Goal: Find specific page/section: Find specific page/section

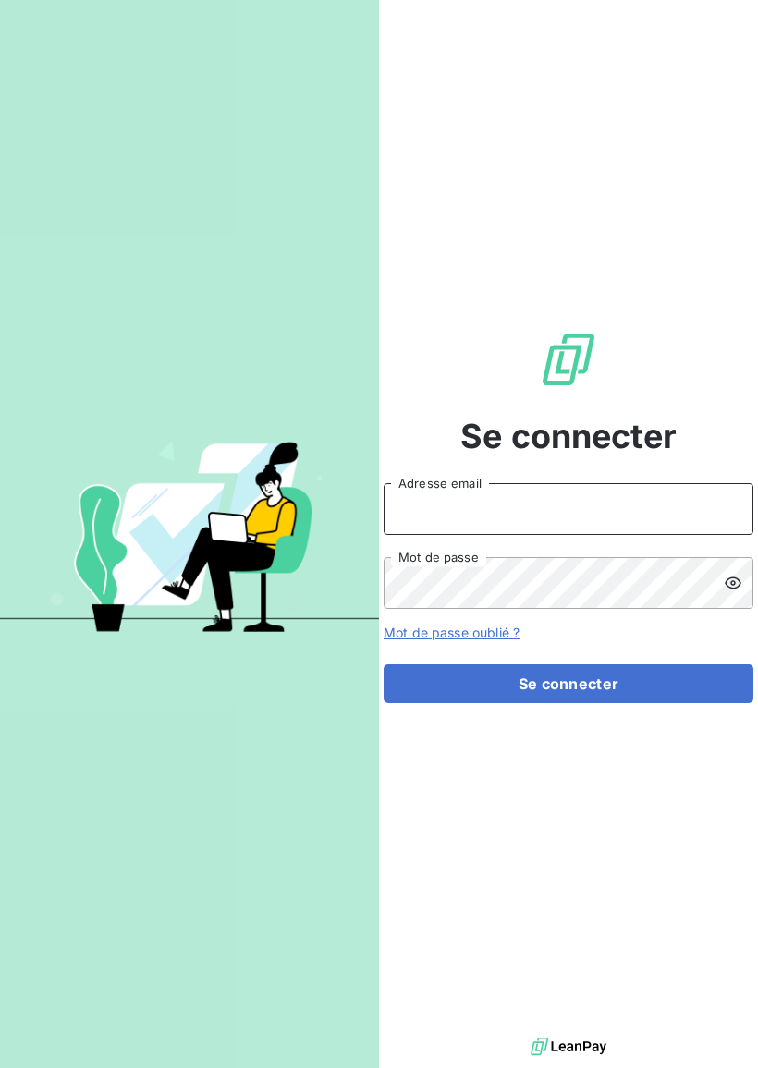
click at [616, 508] on input "Adresse email" at bounding box center [569, 509] width 370 height 52
type input "[EMAIL_ADDRESS][DOMAIN_NAME]"
click at [568, 684] on button "Se connecter" at bounding box center [569, 683] width 370 height 39
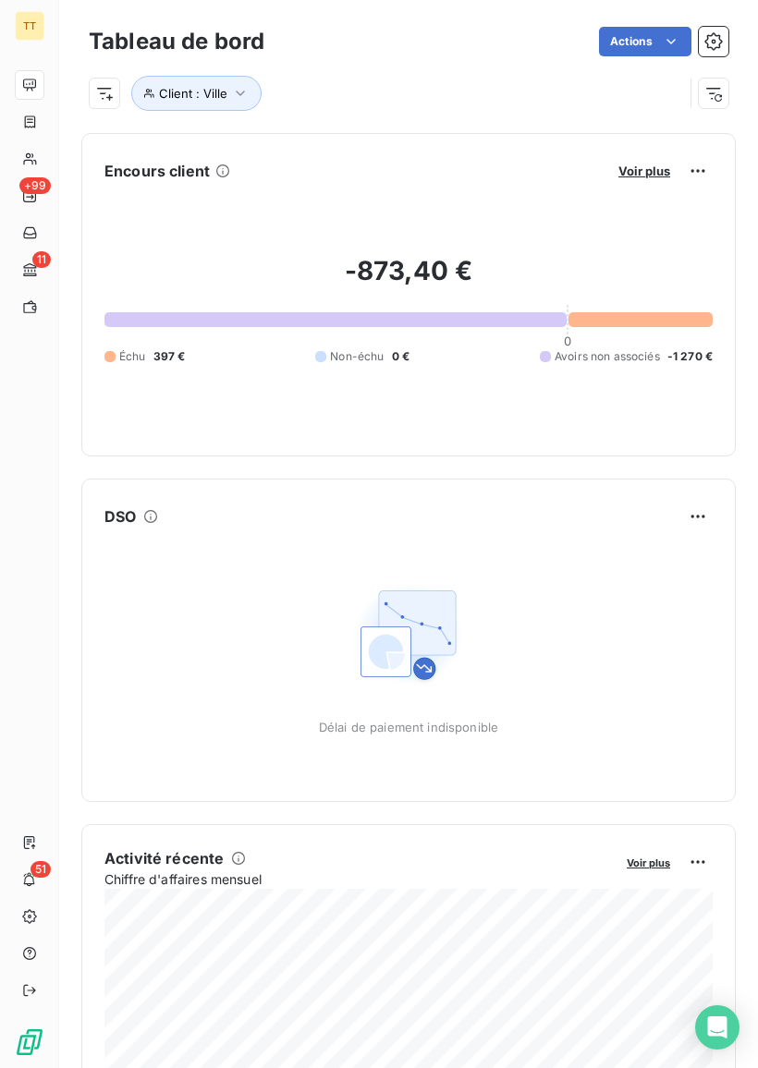
click at [199, 103] on button "Client : Ville" at bounding box center [196, 93] width 130 height 35
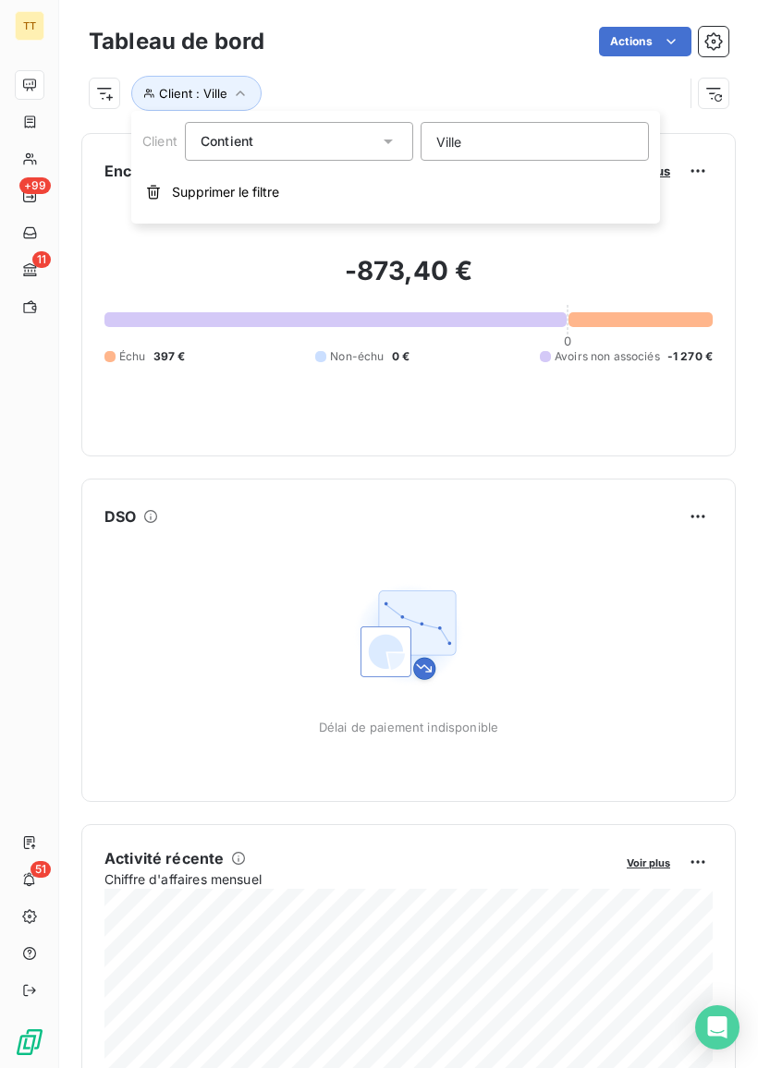
click at [512, 145] on input "Ville" at bounding box center [535, 141] width 228 height 39
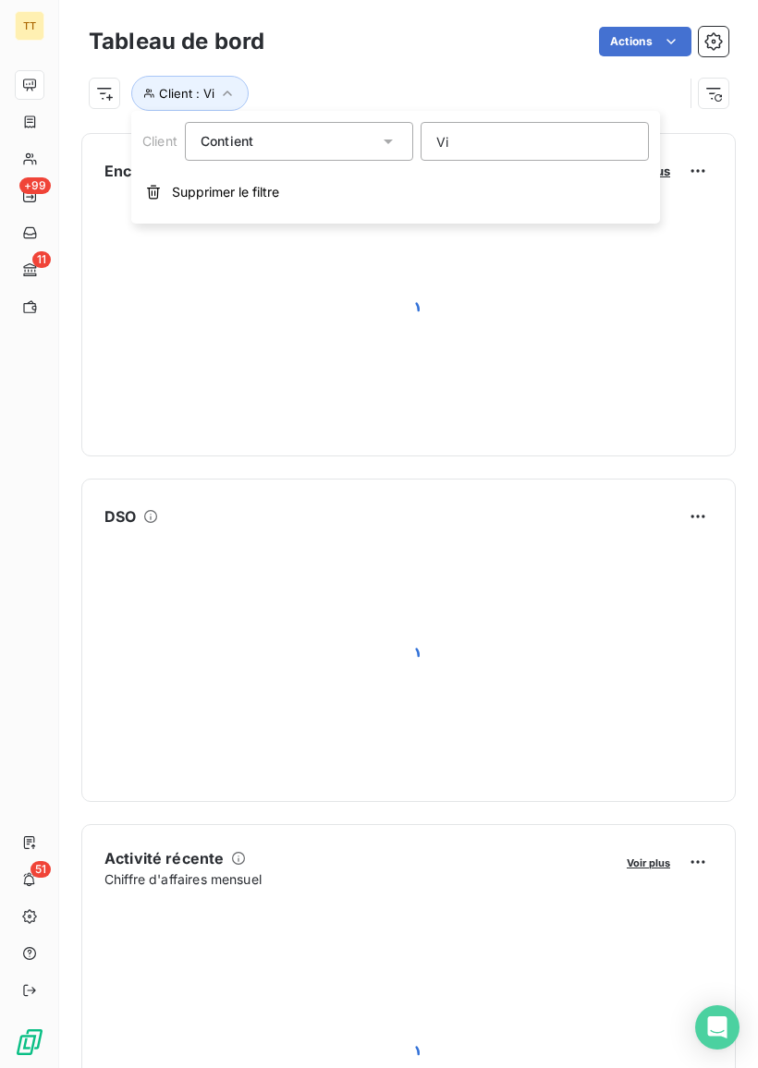
type input "V"
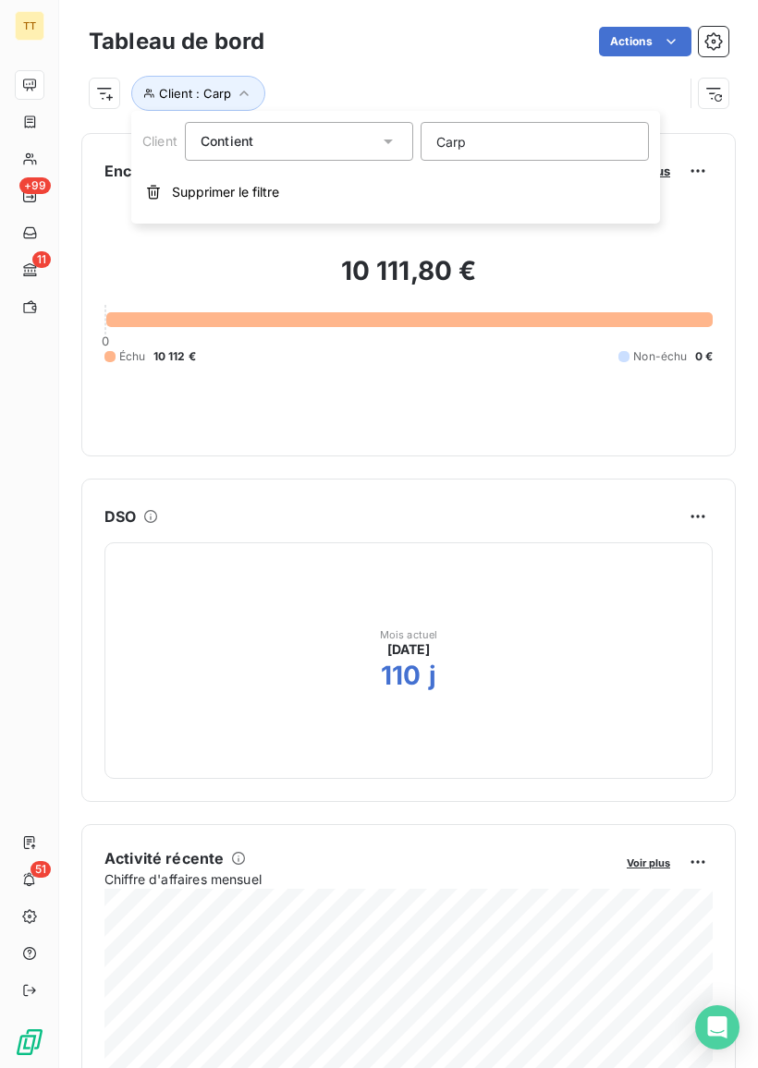
type input "Carpe"
click at [412, 271] on h2 "10 111,80 €" at bounding box center [408, 280] width 608 height 52
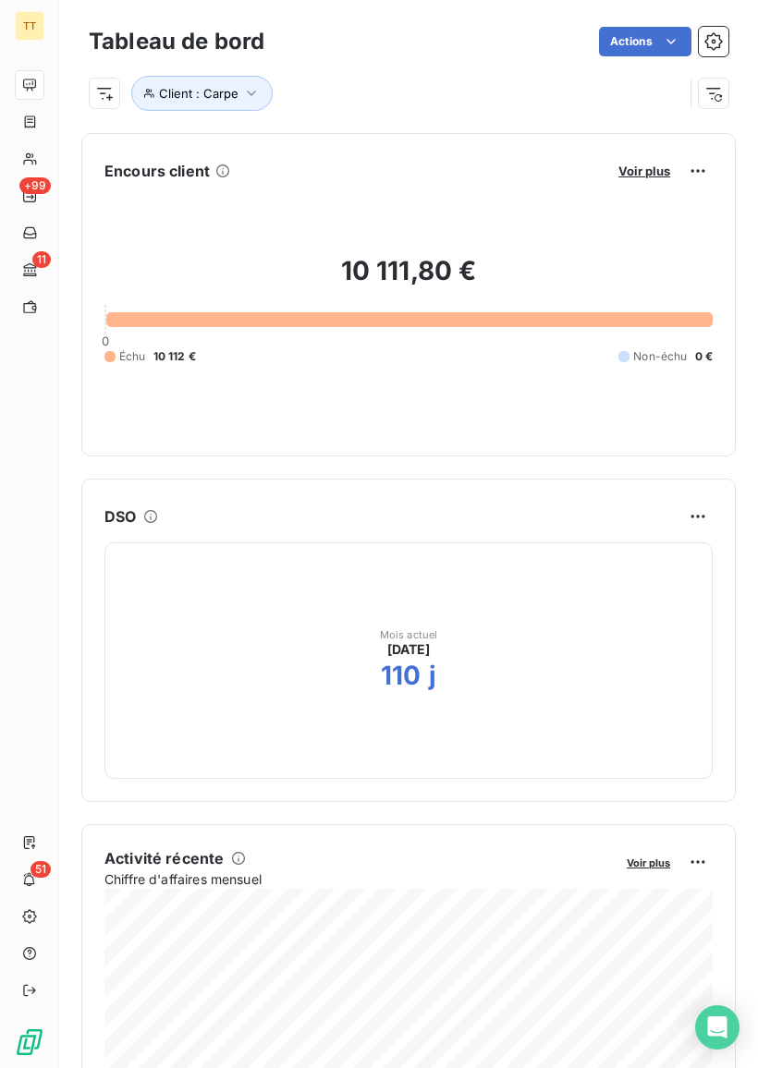
click at [645, 164] on span "Voir plus" at bounding box center [644, 171] width 52 height 15
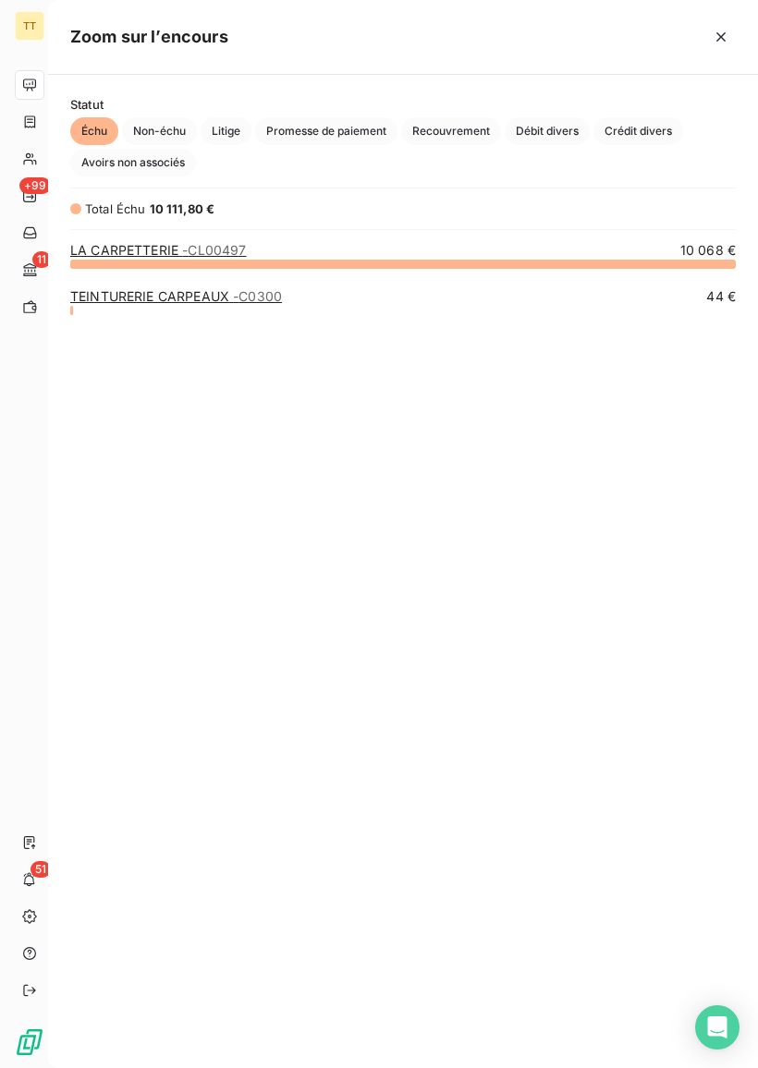
scroll to position [805, 710]
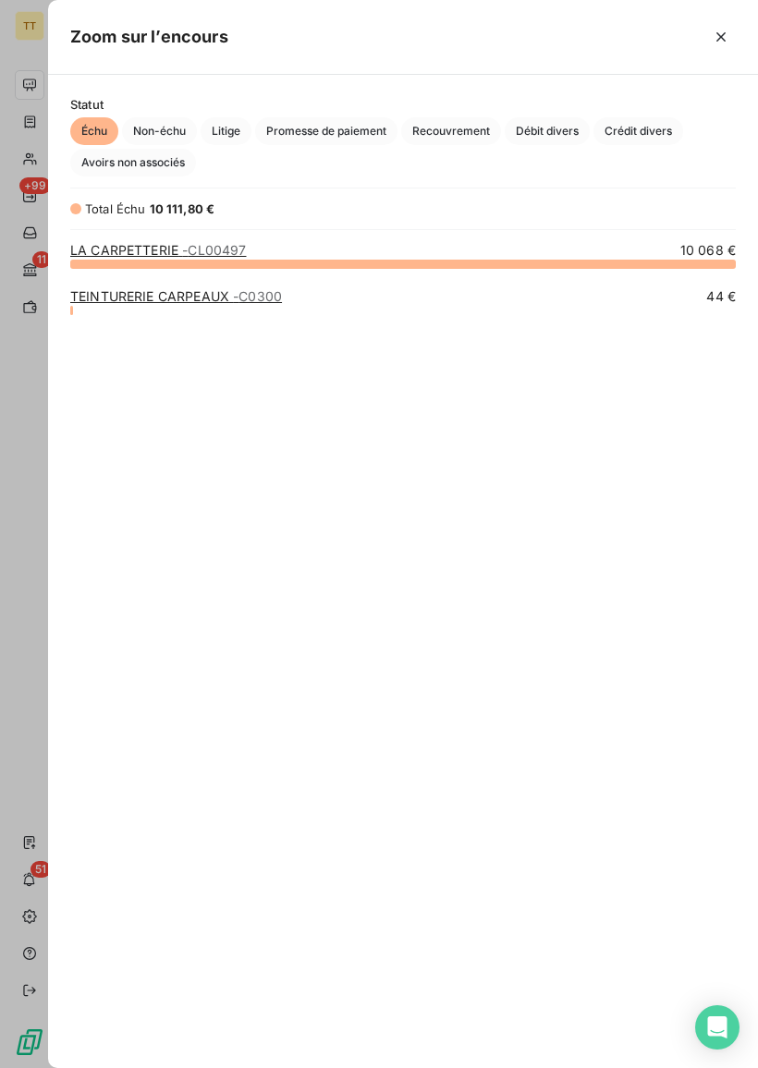
click at [145, 253] on link "LA CARPETTERIE - CL00497" at bounding box center [158, 250] width 176 height 16
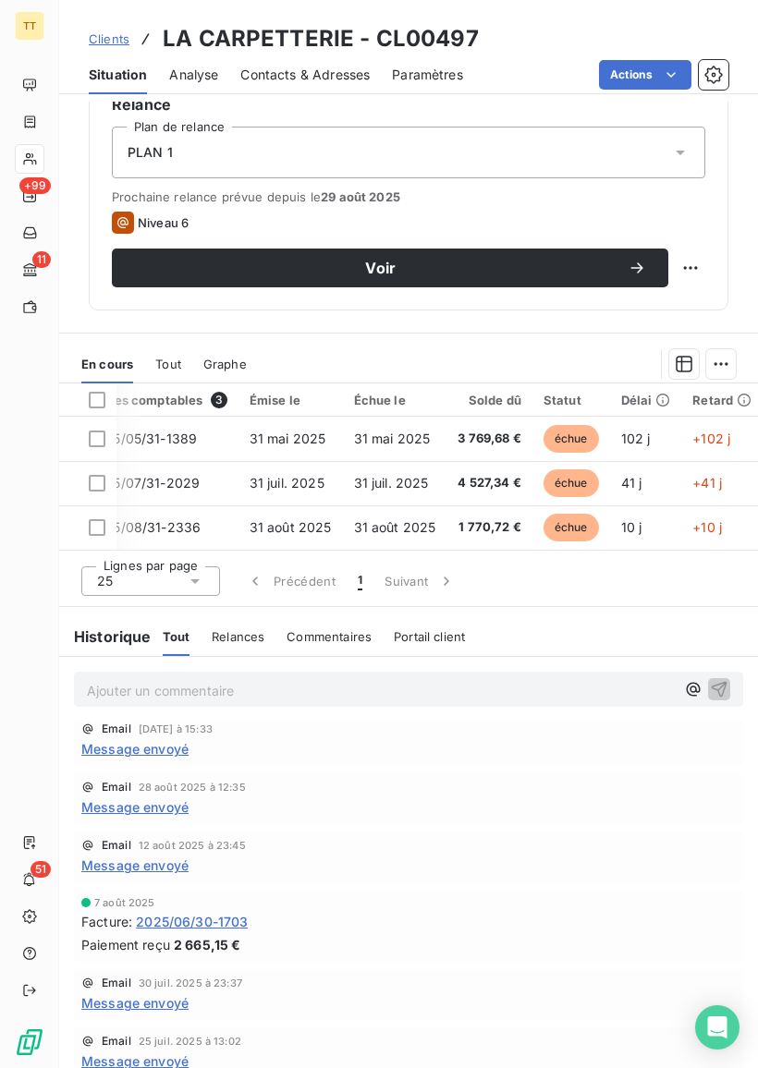
scroll to position [12, 0]
